Goal: Task Accomplishment & Management: Manage account settings

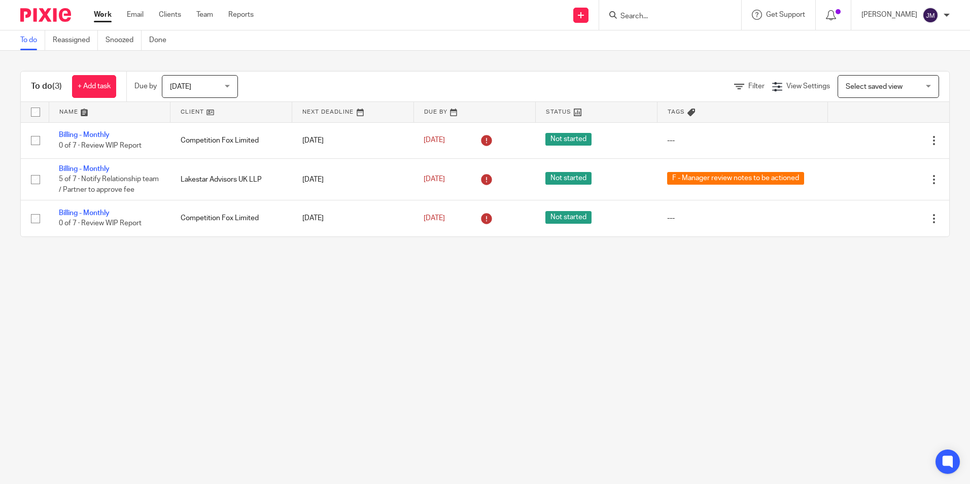
drag, startPoint x: 606, startPoint y: 17, endPoint x: 623, endPoint y: 17, distance: 16.7
click at [599, 17] on div "Send new email Create task Add client Request signature" at bounding box center [581, 15] width 36 height 30
click at [640, 16] on input "Search" at bounding box center [664, 16] width 91 height 9
type input "video"
click at [676, 39] on link at bounding box center [680, 39] width 126 height 15
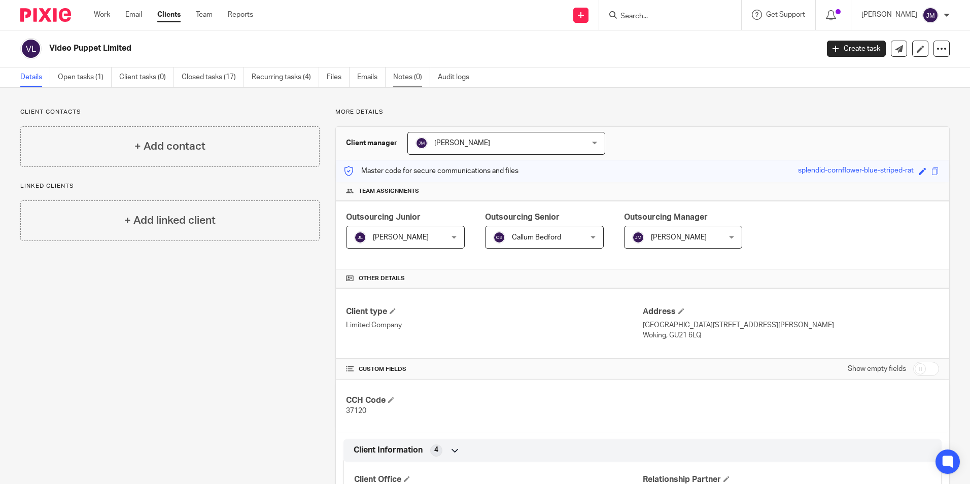
click at [408, 82] on link "Notes (0)" at bounding box center [411, 77] width 37 height 20
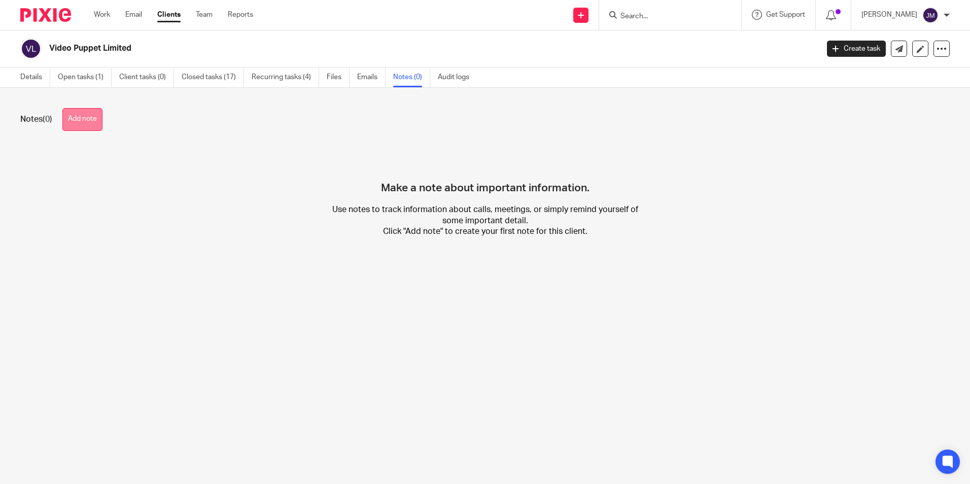
click at [82, 121] on button "Add note" at bounding box center [82, 119] width 40 height 23
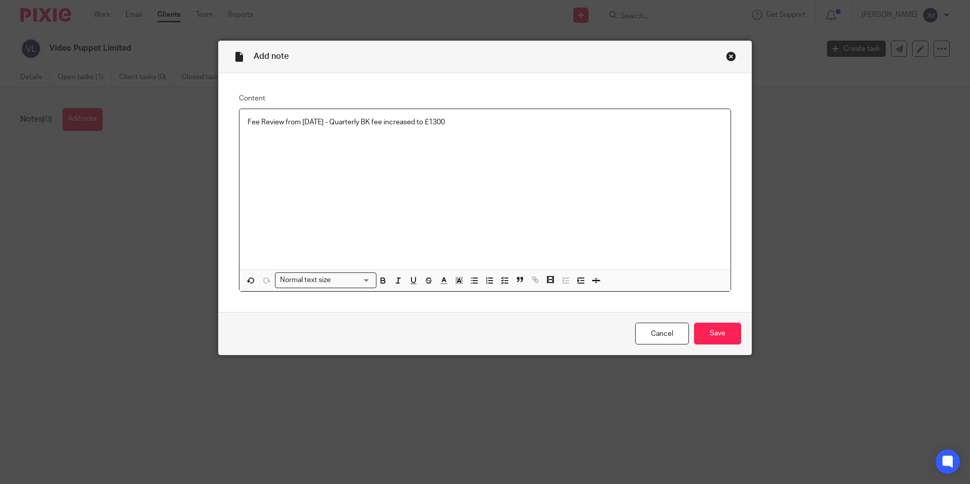
click at [445, 121] on p "Fee Review from June 2025 - Quarterly BK fee increased to £1300" at bounding box center [484, 122] width 475 height 10
click at [442, 122] on p "Fee Review from June 2025 - Quarterly BK fee increased to £1300" at bounding box center [484, 122] width 475 height 10
click at [489, 117] on p "Fee Review from June 2025 - Quarterly BK fee increased to £1,300" at bounding box center [484, 122] width 475 height 10
drag, startPoint x: 485, startPoint y: 175, endPoint x: 584, endPoint y: 205, distance: 103.3
click at [483, 175] on div "Fee Review from June 2025 - Quarterly BK fee increased to £1,300 - fixed till J…" at bounding box center [484, 189] width 491 height 160
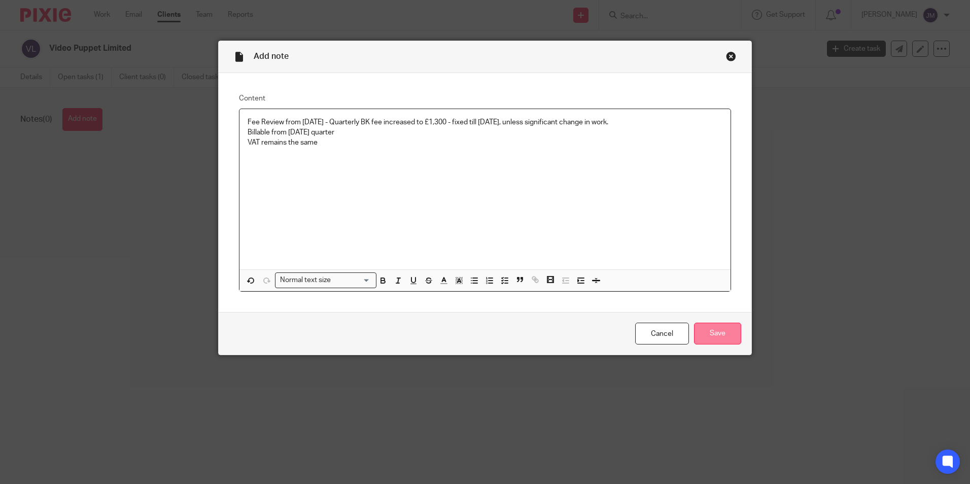
click at [734, 330] on input "Save" at bounding box center [717, 334] width 47 height 22
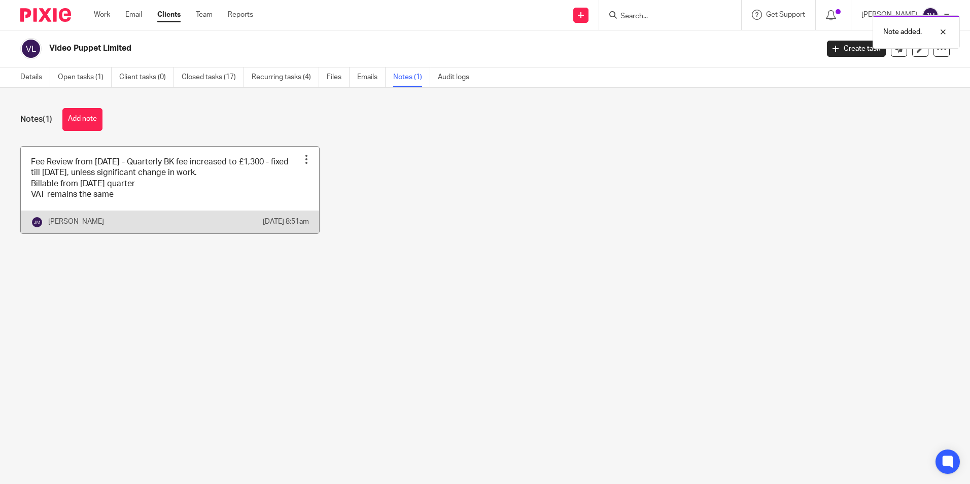
click at [308, 159] on div "Pin note Edit note Delete note" at bounding box center [306, 159] width 15 height 15
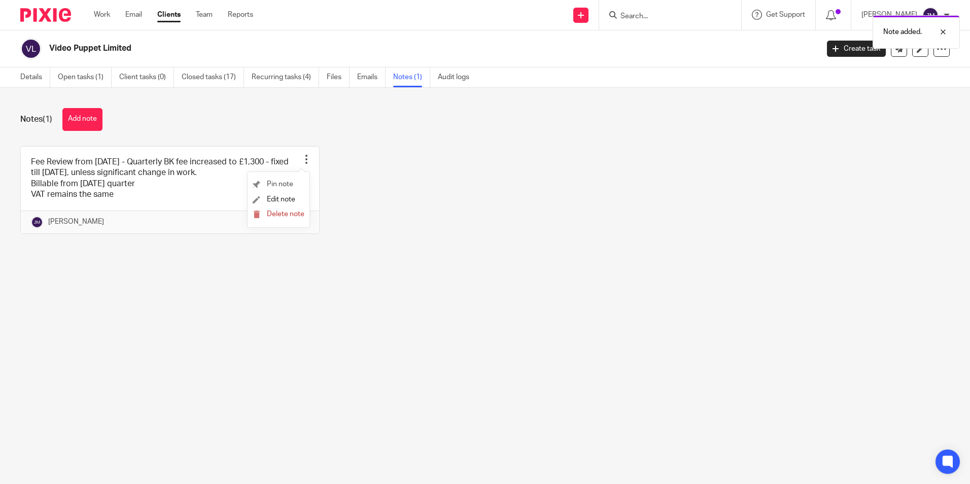
click at [285, 177] on li "Pin note" at bounding box center [279, 184] width 52 height 15
click at [284, 181] on span "Pin note" at bounding box center [280, 184] width 26 height 7
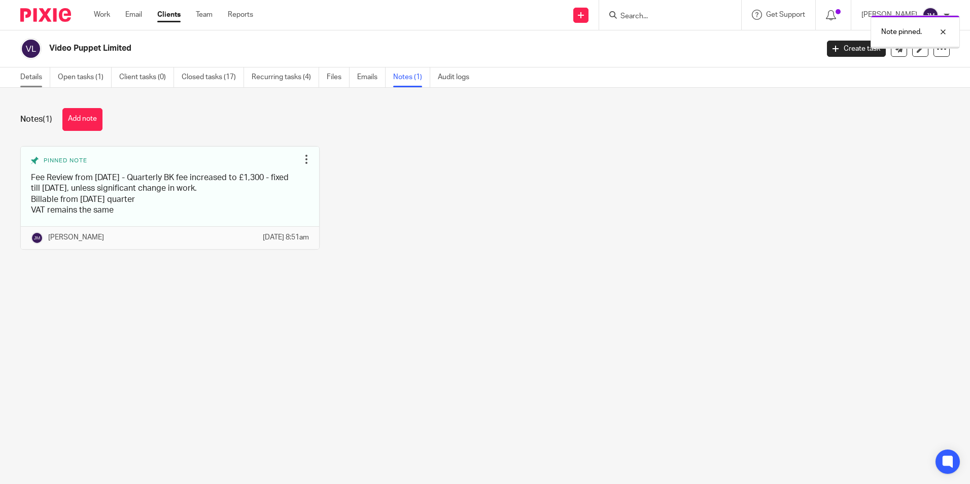
click at [43, 80] on link "Details" at bounding box center [35, 77] width 30 height 20
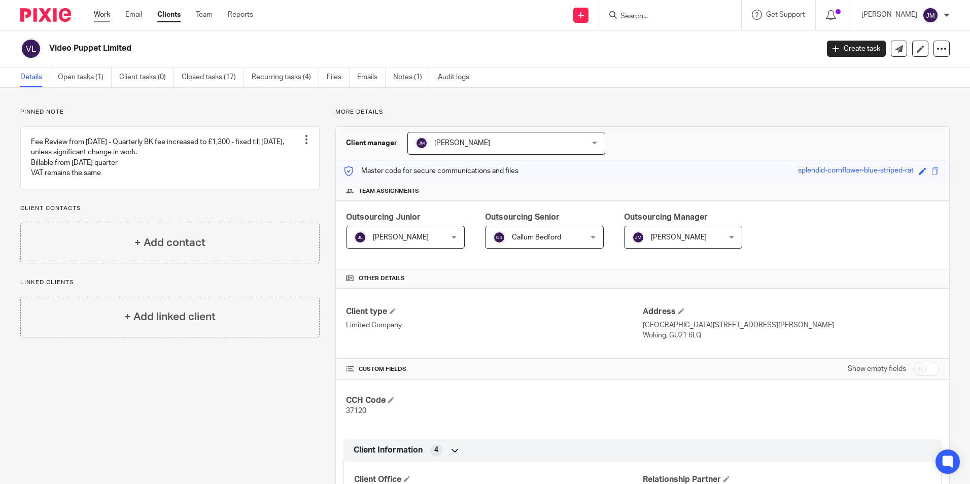
click at [104, 16] on link "Work" at bounding box center [102, 15] width 16 height 10
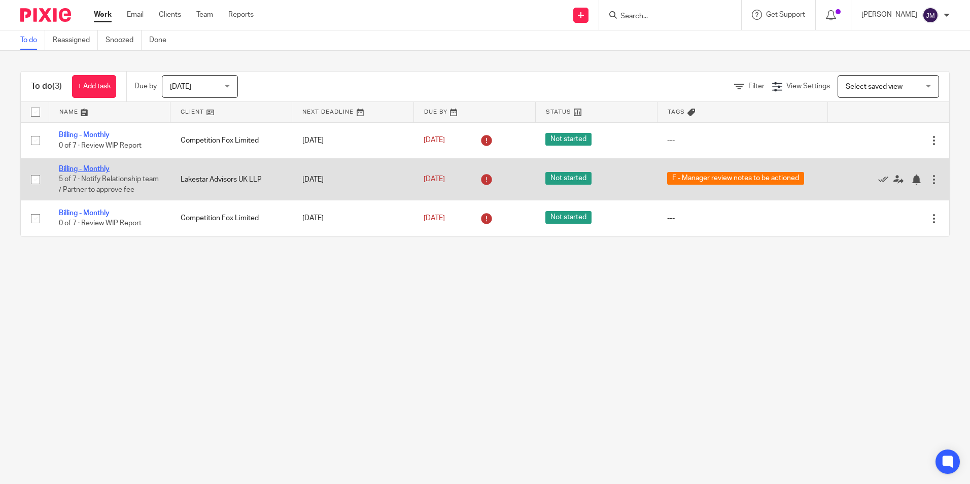
click at [103, 169] on link "Billing - Monthly" at bounding box center [84, 168] width 51 height 7
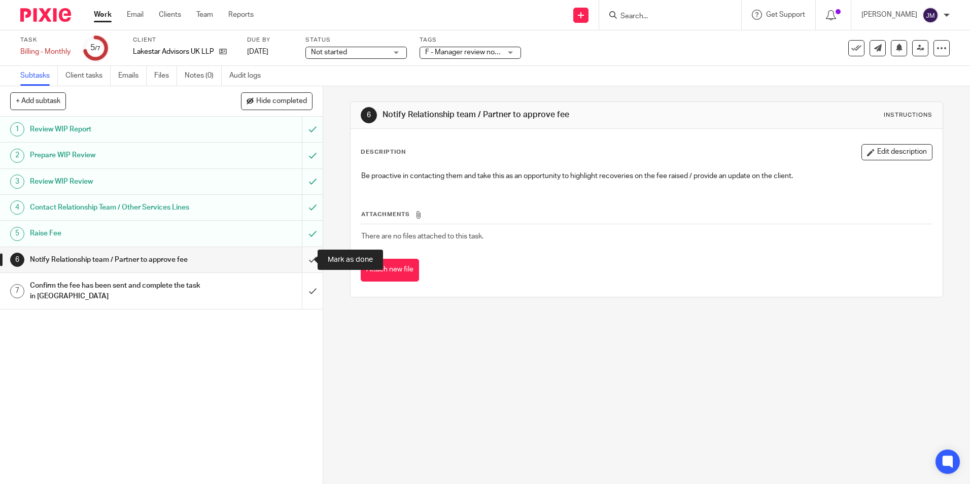
click at [302, 254] on input "submit" at bounding box center [161, 259] width 323 height 25
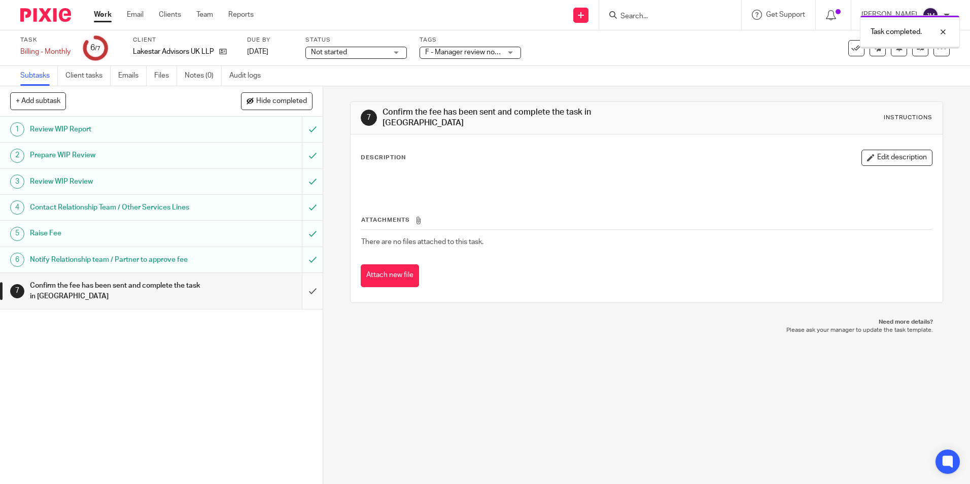
click at [302, 296] on input "submit" at bounding box center [161, 291] width 323 height 36
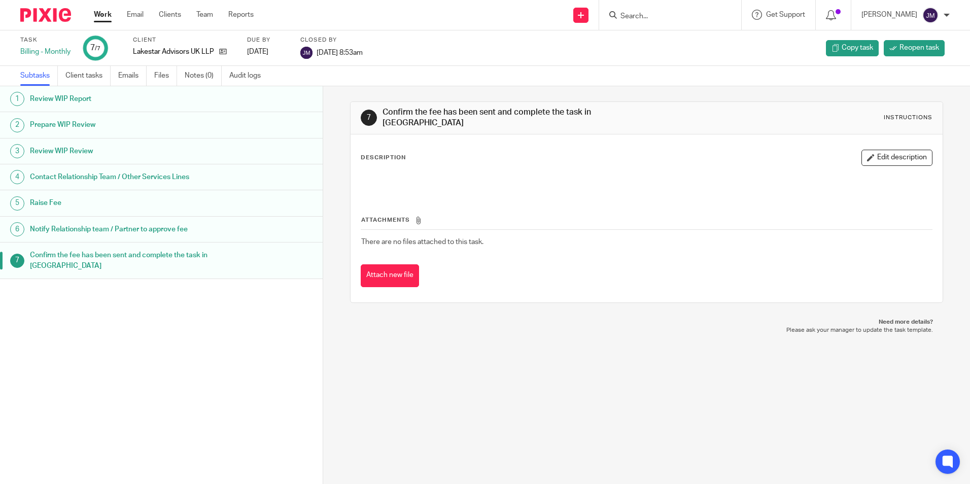
click at [111, 12] on link "Work" at bounding box center [103, 15] width 18 height 10
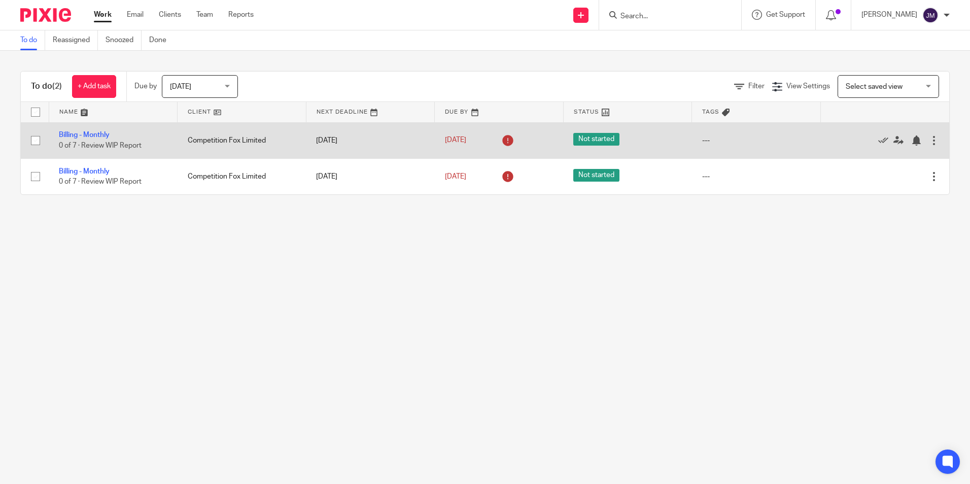
click at [31, 140] on input "checkbox" at bounding box center [35, 140] width 19 height 19
checkbox input "true"
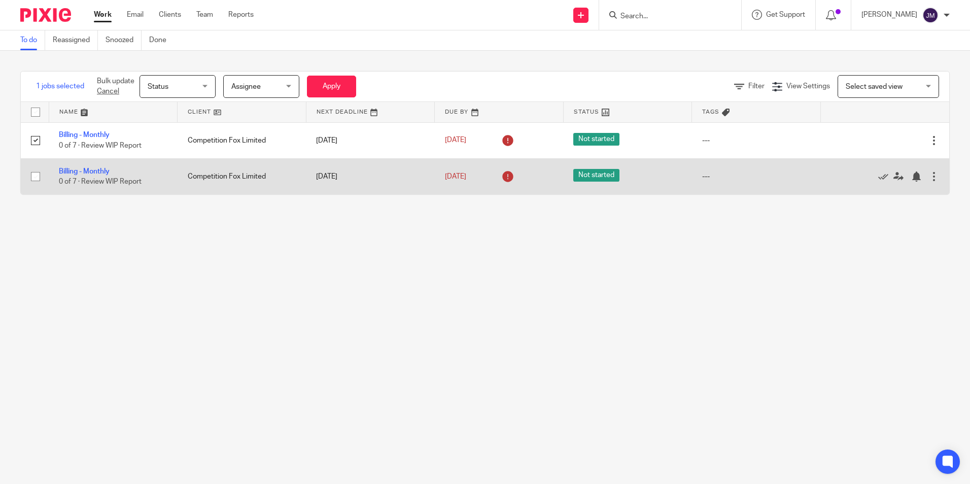
click at [33, 176] on input "checkbox" at bounding box center [35, 176] width 19 height 19
checkbox input "true"
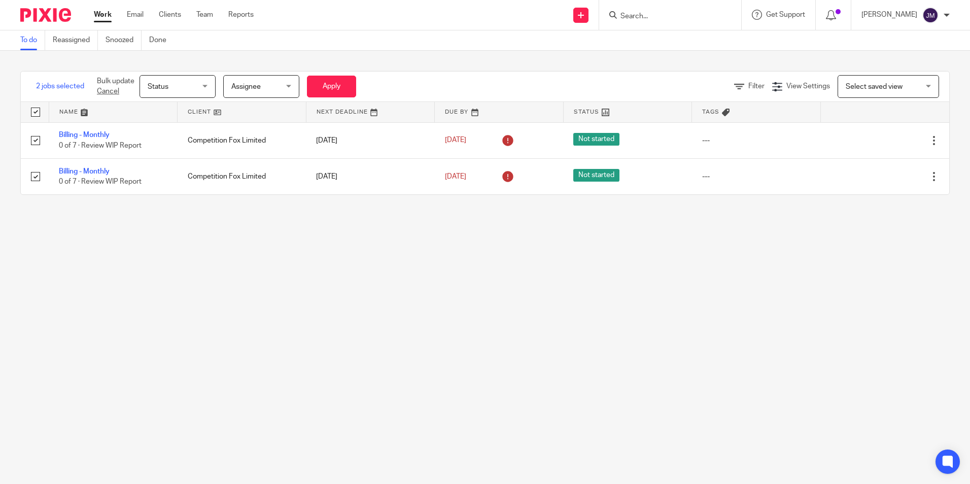
click at [193, 86] on span "Status" at bounding box center [175, 86] width 54 height 21
click at [196, 86] on div "Status Status" at bounding box center [177, 86] width 76 height 23
click at [183, 86] on span "Status" at bounding box center [175, 86] width 54 height 21
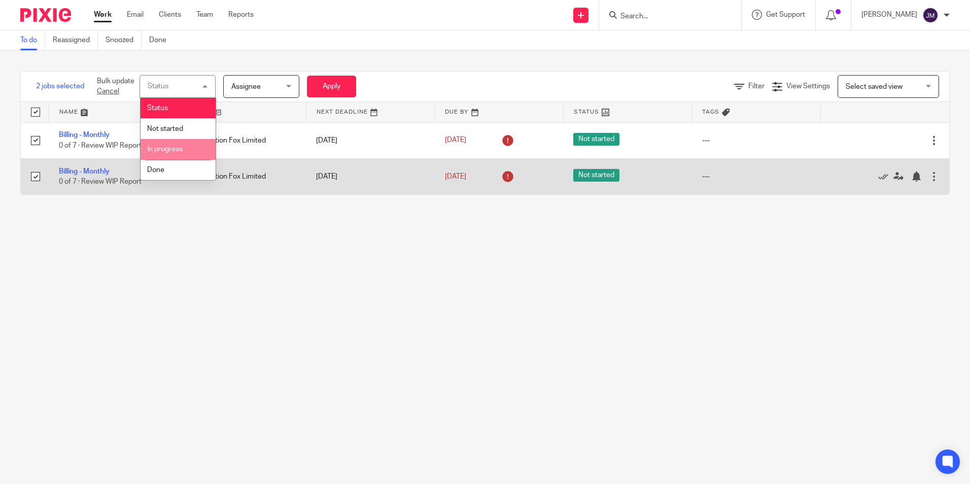
click at [169, 174] on li "Done" at bounding box center [177, 170] width 75 height 21
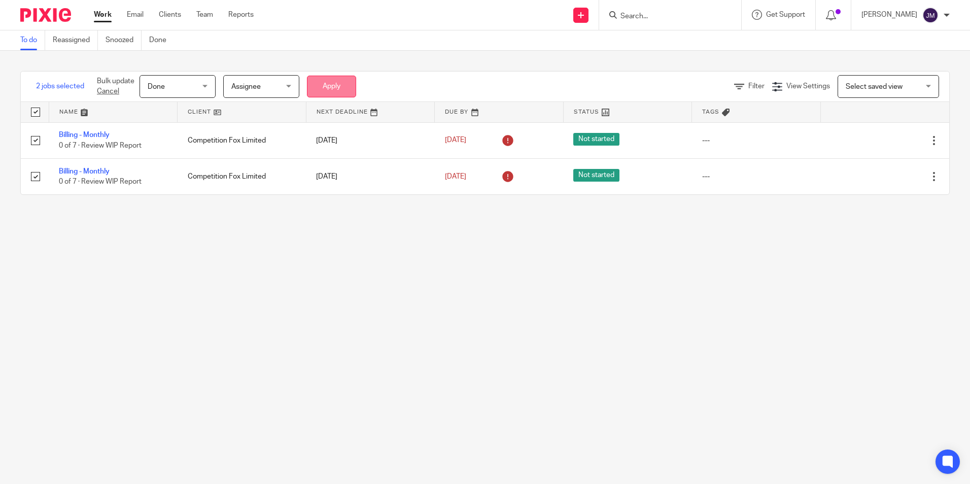
click at [328, 80] on button "Apply" at bounding box center [331, 87] width 49 height 22
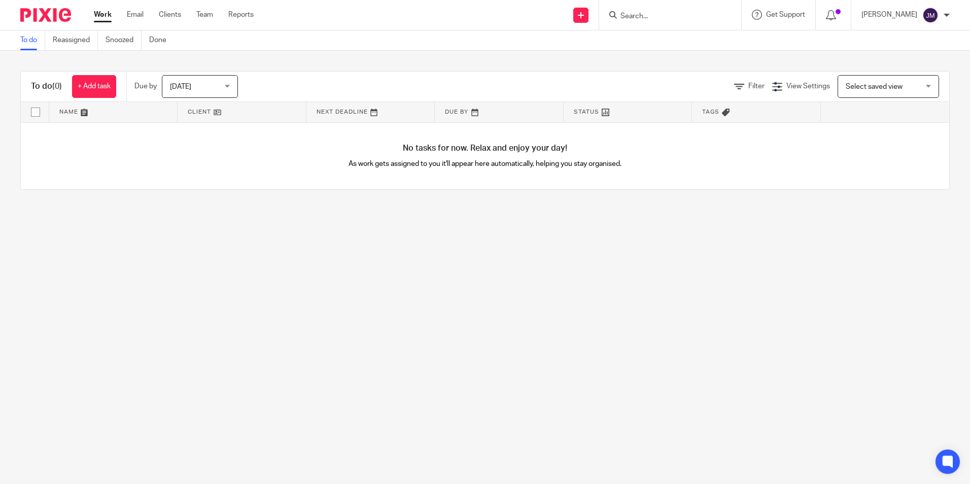
click at [51, 13] on img at bounding box center [45, 15] width 51 height 14
